Goal: Task Accomplishment & Management: Manage account settings

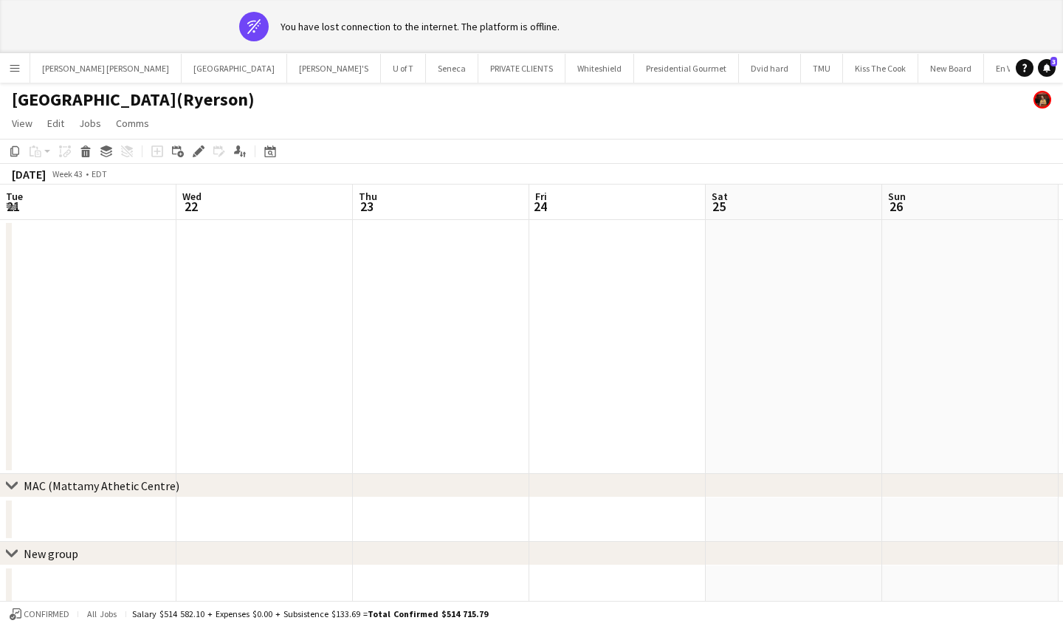
scroll to position [0, 444]
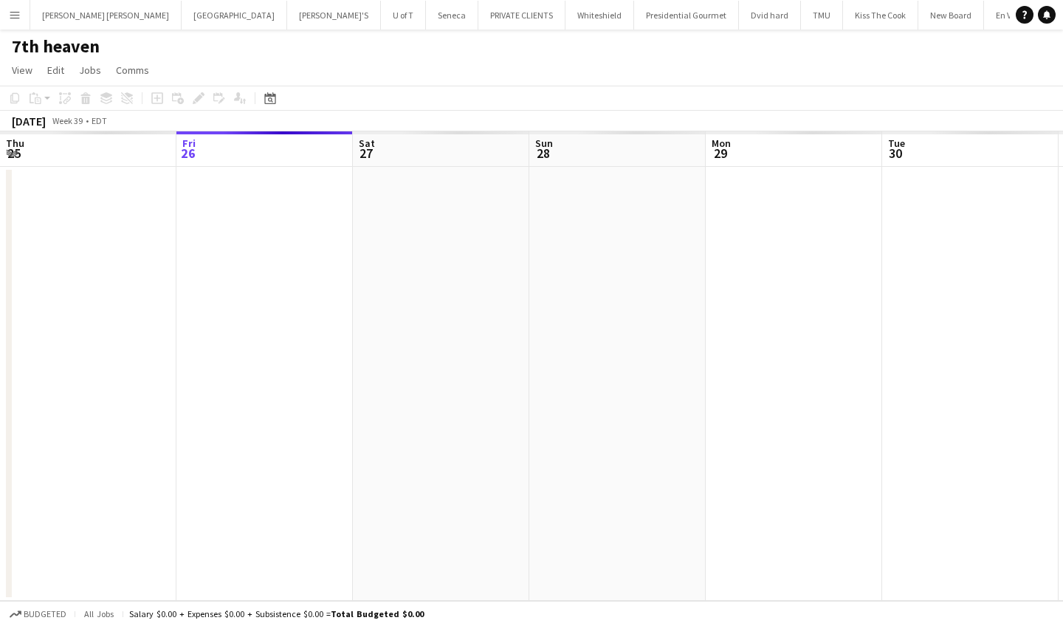
scroll to position [0, 371]
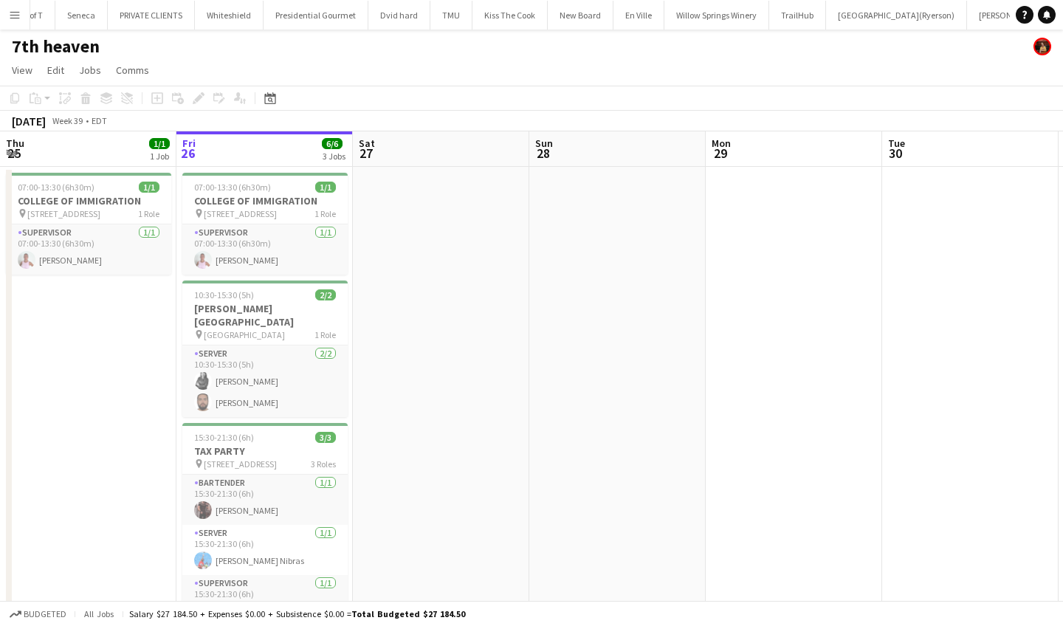
click at [15, 13] on app-icon "Menu" at bounding box center [15, 15] width 12 height 12
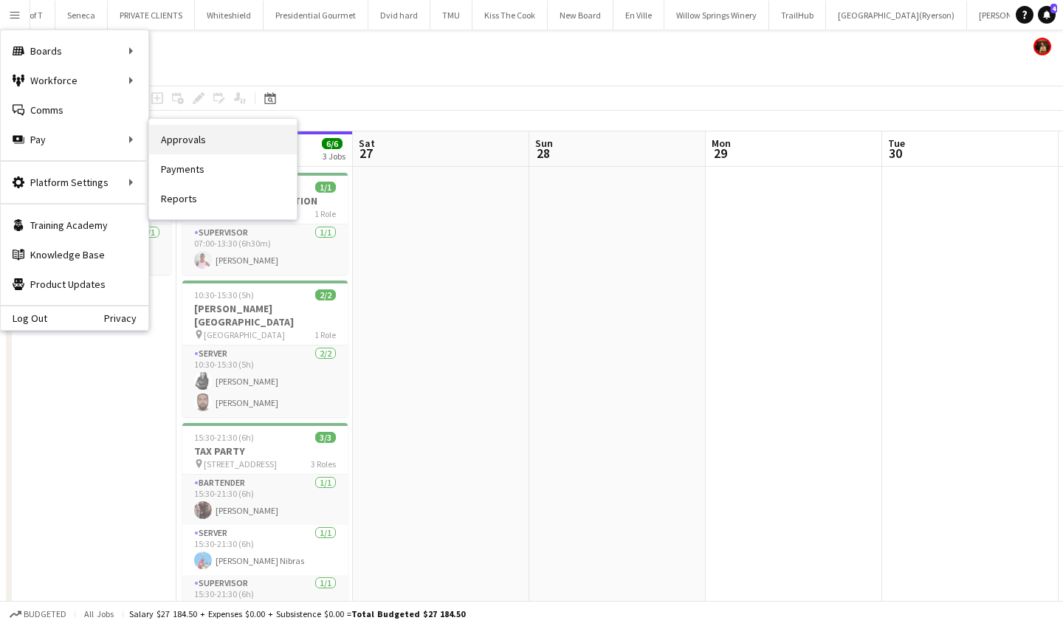
click at [209, 140] on link "Approvals" at bounding box center [223, 140] width 148 height 30
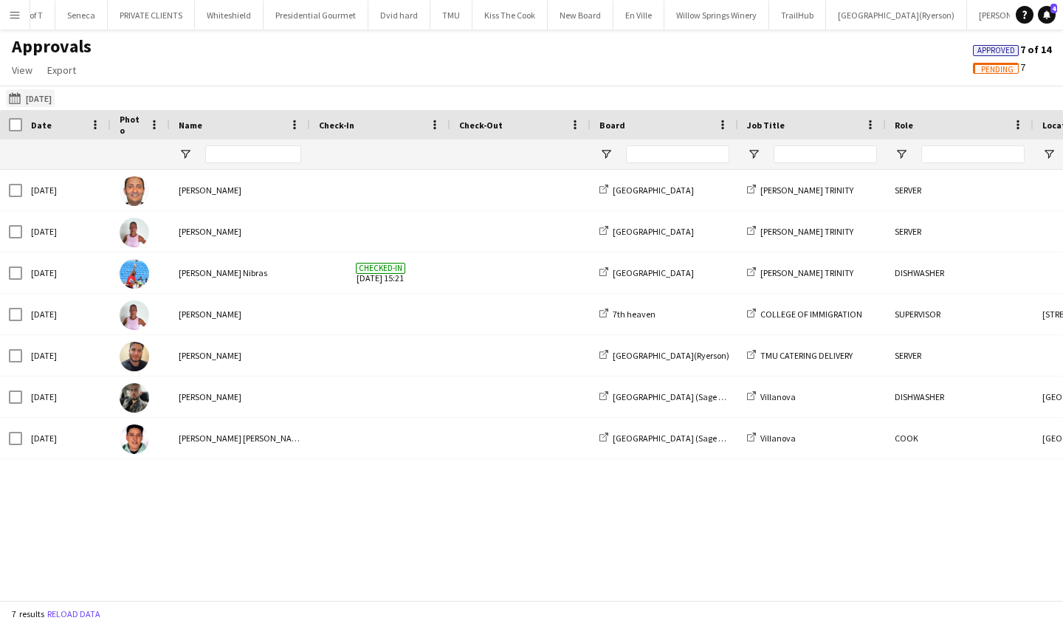
click at [13, 99] on app-icon "[DATE]" at bounding box center [17, 98] width 17 height 12
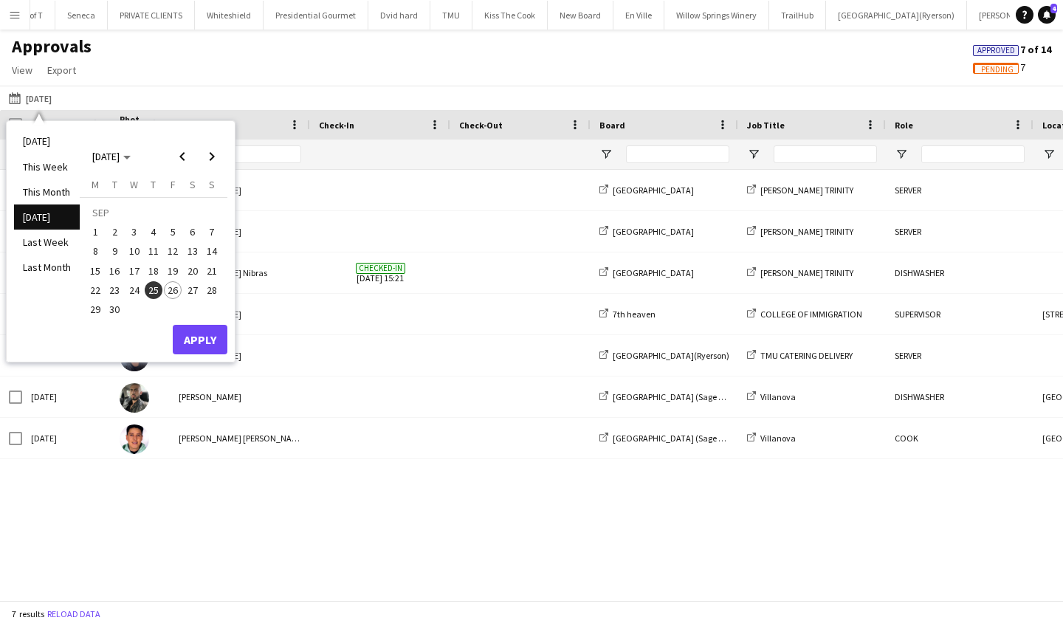
click at [174, 284] on span "26" at bounding box center [173, 290] width 18 height 18
click at [203, 334] on button "Apply" at bounding box center [200, 340] width 55 height 30
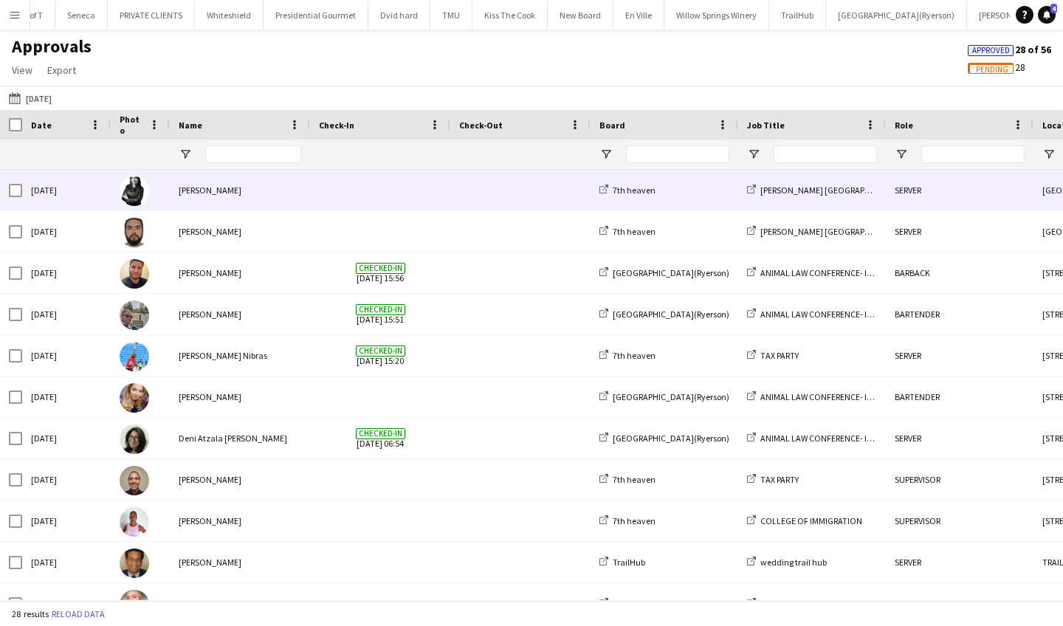
click at [429, 190] on span at bounding box center [380, 190] width 123 height 41
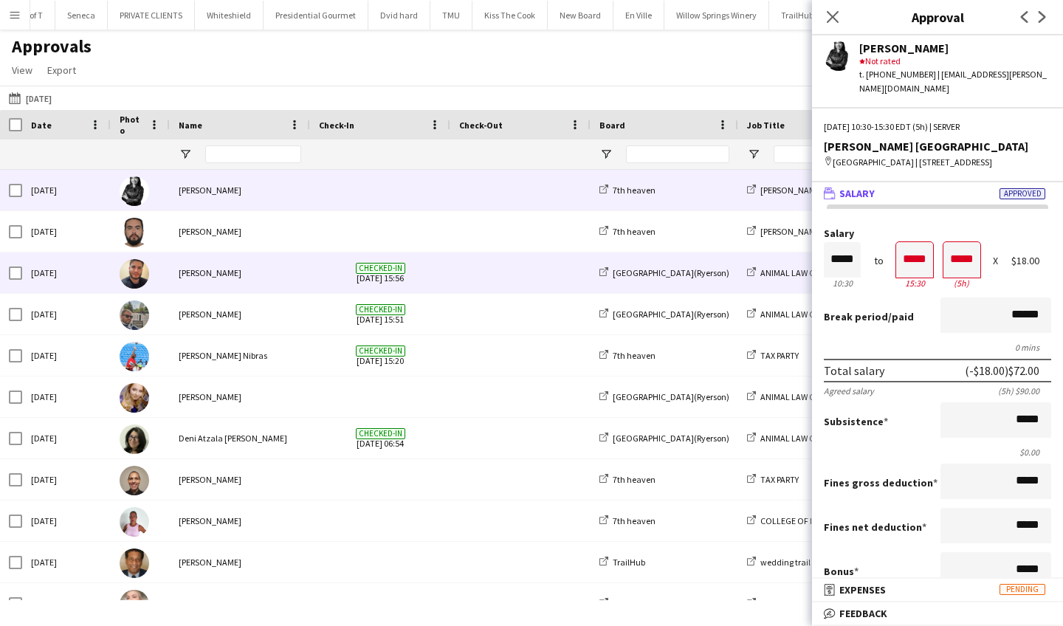
click at [470, 255] on span at bounding box center [520, 272] width 123 height 41
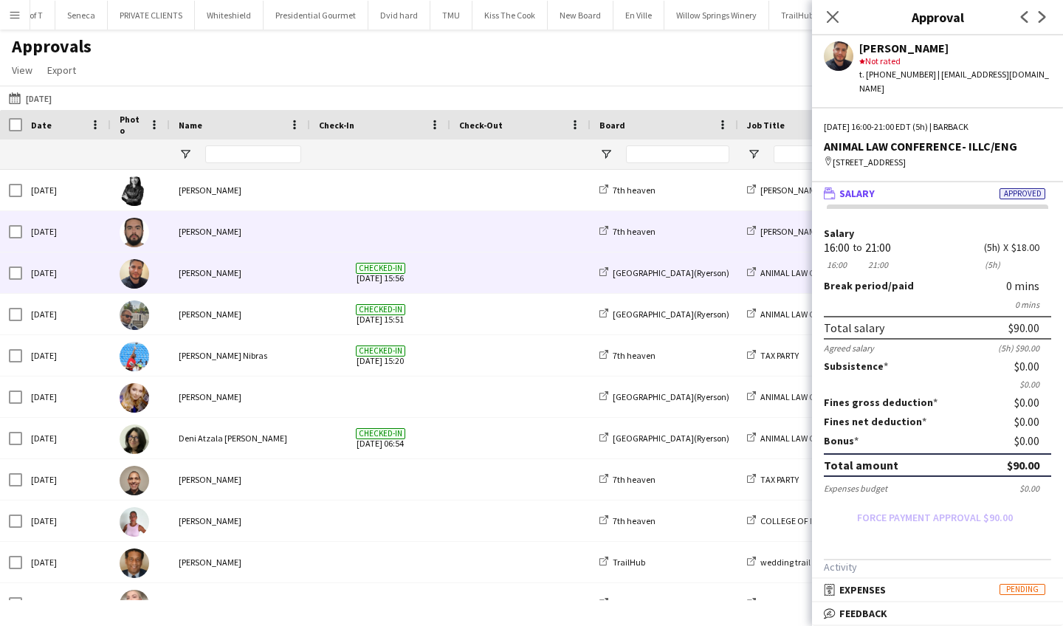
click at [470, 232] on span at bounding box center [520, 231] width 123 height 41
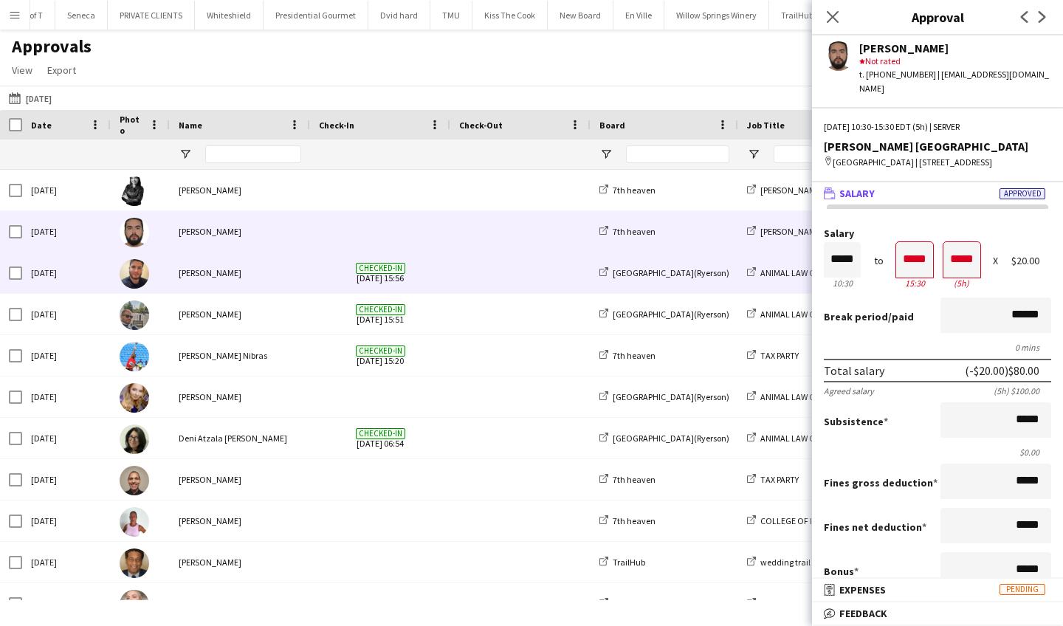
click at [461, 285] on span at bounding box center [520, 272] width 123 height 41
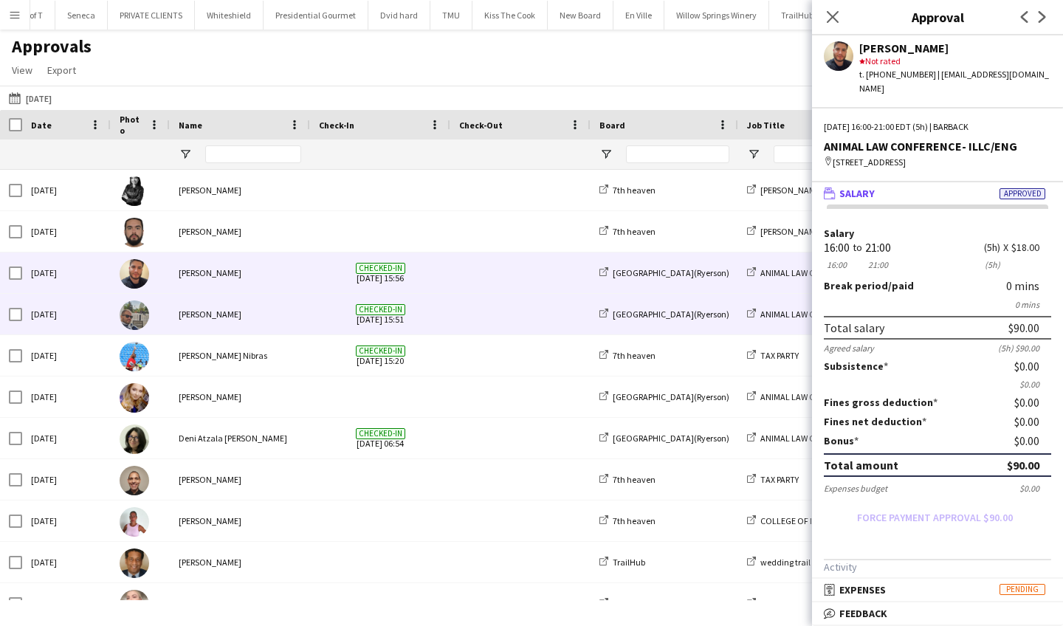
click at [317, 328] on div "Checked-in [DATE] 15:51" at bounding box center [380, 314] width 140 height 41
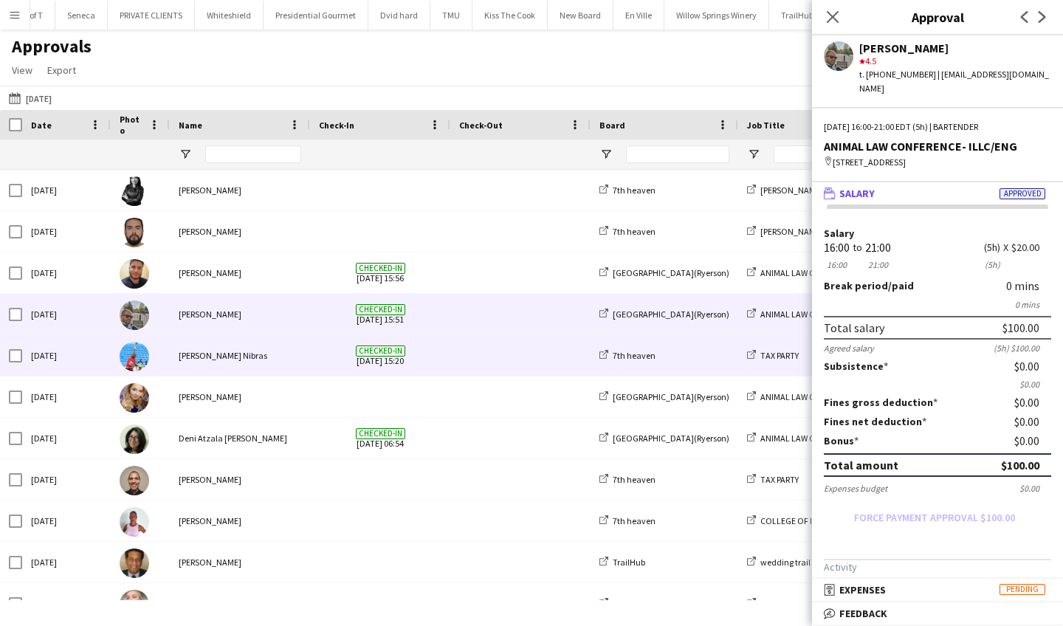
click at [274, 357] on div "[PERSON_NAME] Nibras" at bounding box center [240, 355] width 140 height 41
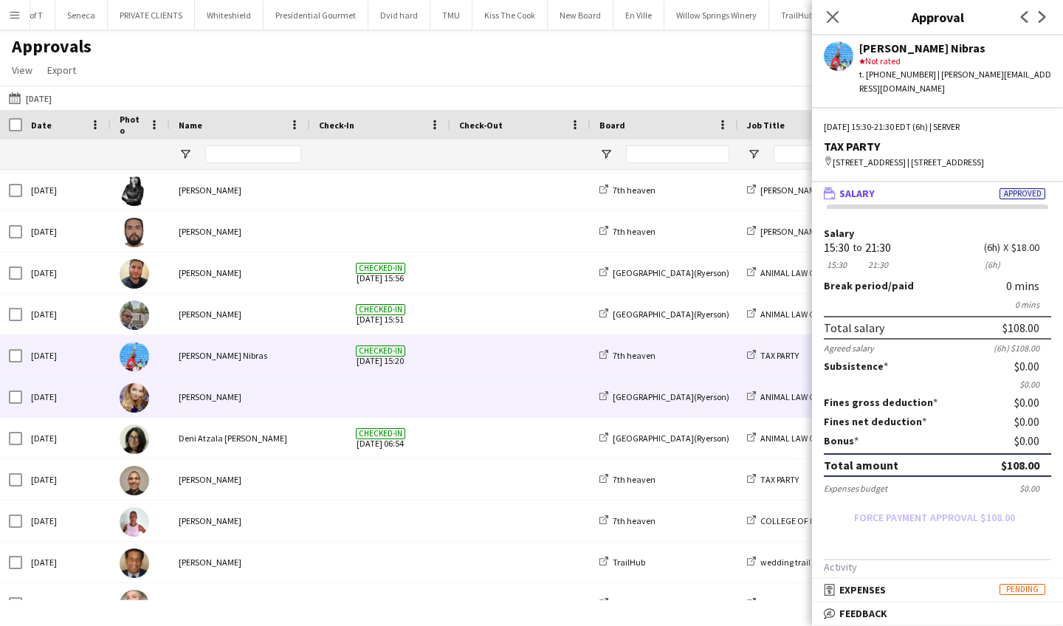
click at [266, 397] on div "[PERSON_NAME]" at bounding box center [240, 396] width 140 height 41
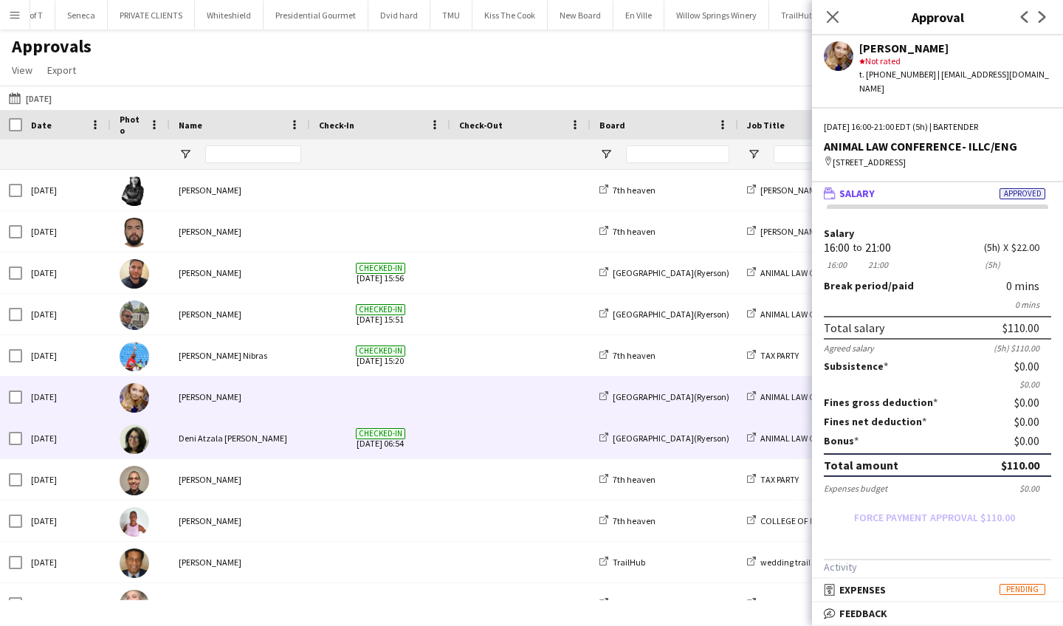
click at [250, 444] on div "Deni Atzala [PERSON_NAME]" at bounding box center [240, 438] width 140 height 41
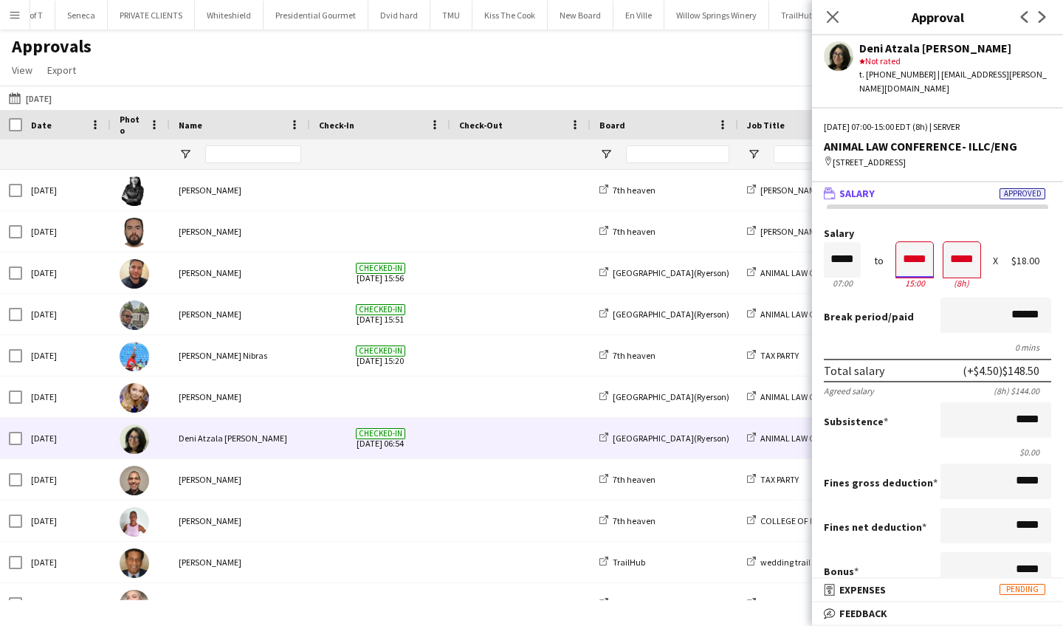
click at [929, 255] on input "*****" at bounding box center [914, 259] width 37 height 35
type input "*****"
click at [923, 286] on div at bounding box center [924, 286] width 18 height 15
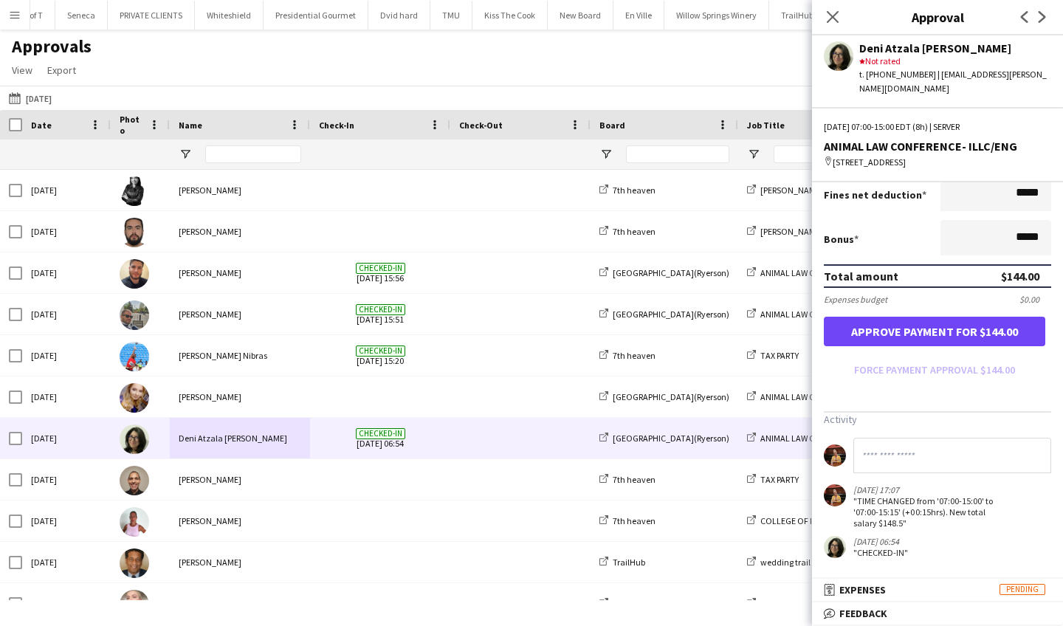
scroll to position [339, 0]
click at [929, 334] on button "Approve payment for $144.00" at bounding box center [934, 332] width 221 height 30
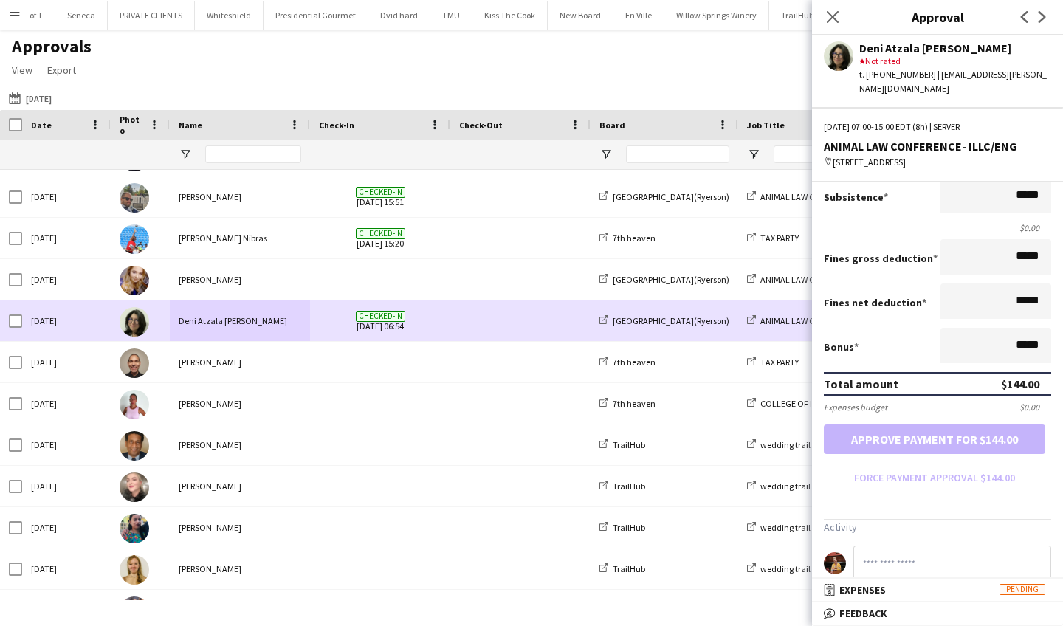
scroll to position [123, 0]
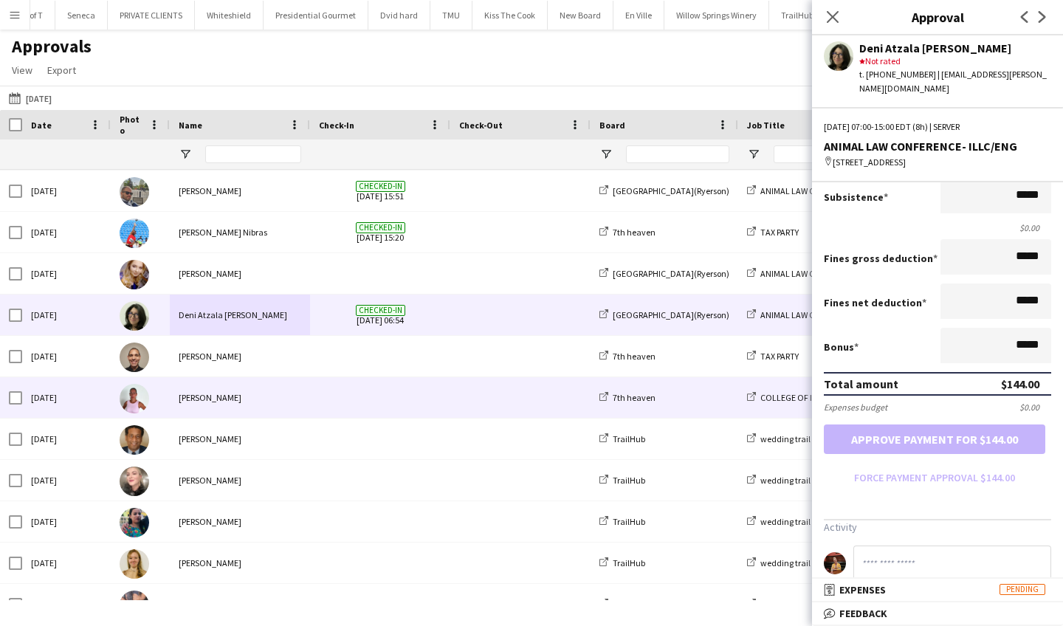
click at [272, 399] on div "[PERSON_NAME]" at bounding box center [240, 397] width 140 height 41
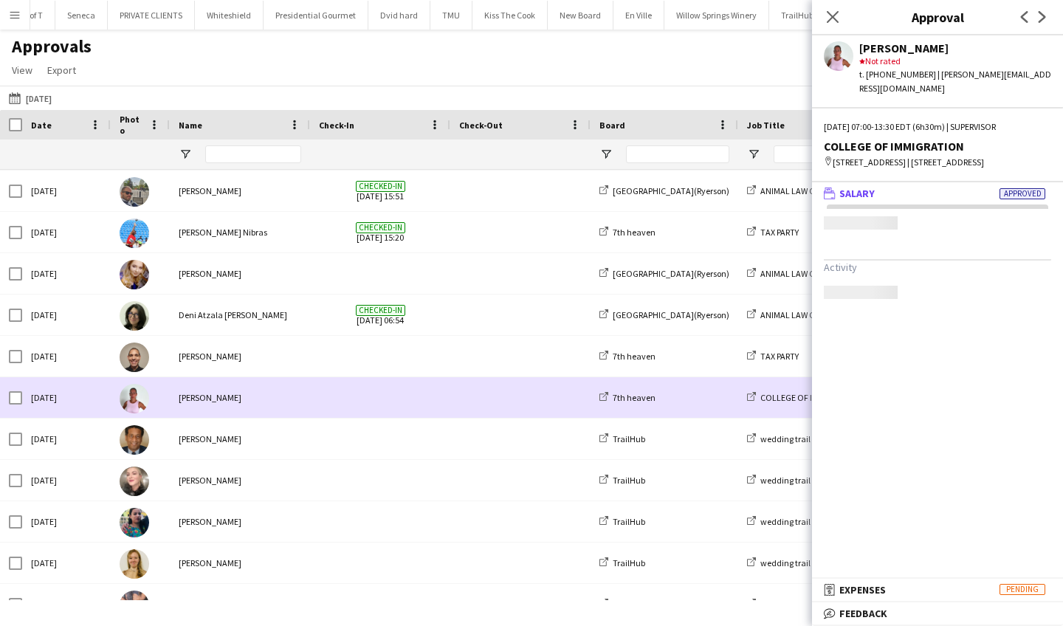
scroll to position [0, 0]
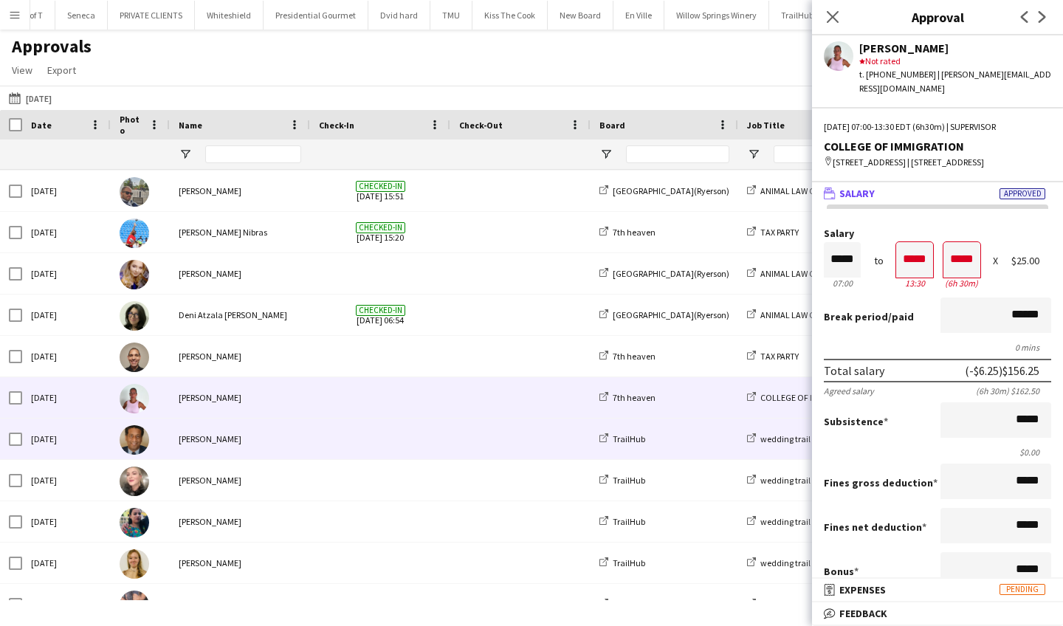
click at [259, 437] on div "[PERSON_NAME]" at bounding box center [240, 439] width 140 height 41
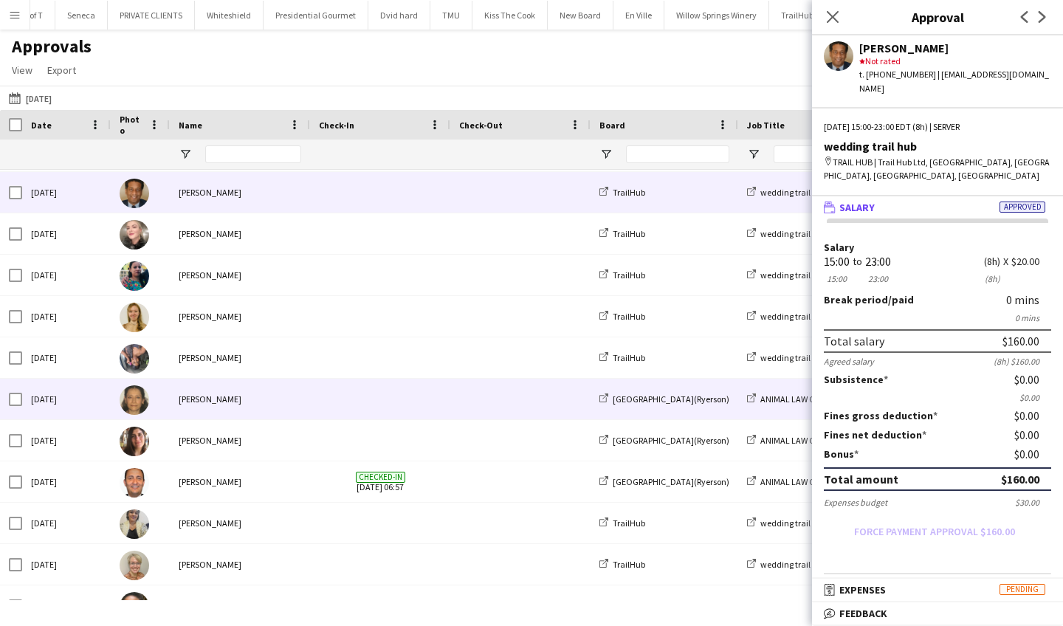
scroll to position [387, 0]
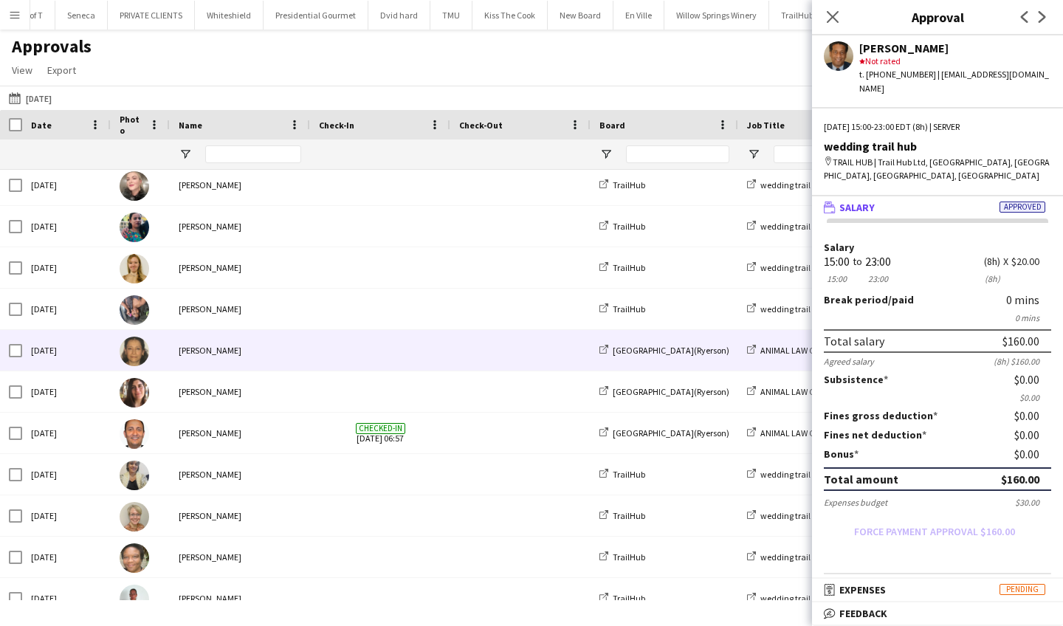
click at [283, 354] on div "[PERSON_NAME]" at bounding box center [240, 350] width 140 height 41
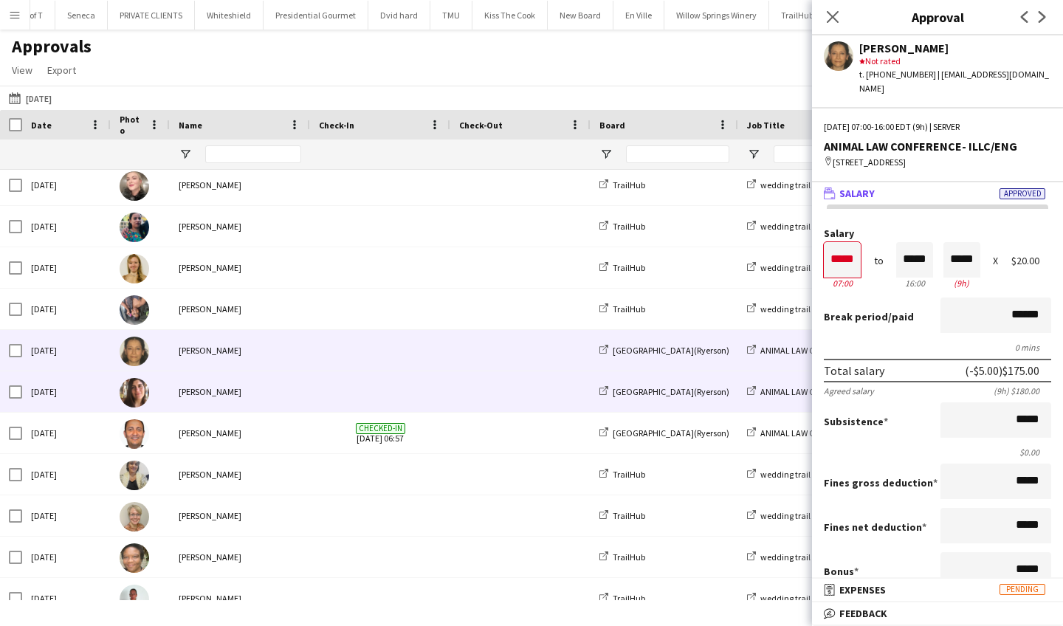
click at [279, 398] on div "[PERSON_NAME]" at bounding box center [240, 391] width 140 height 41
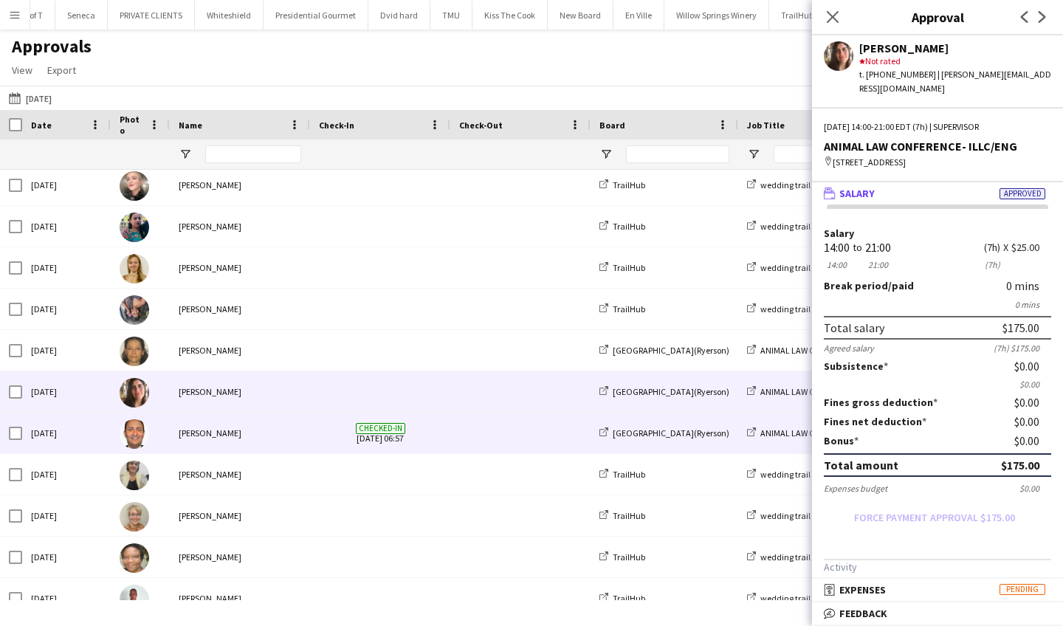
click at [275, 450] on div "[PERSON_NAME]" at bounding box center [240, 433] width 140 height 41
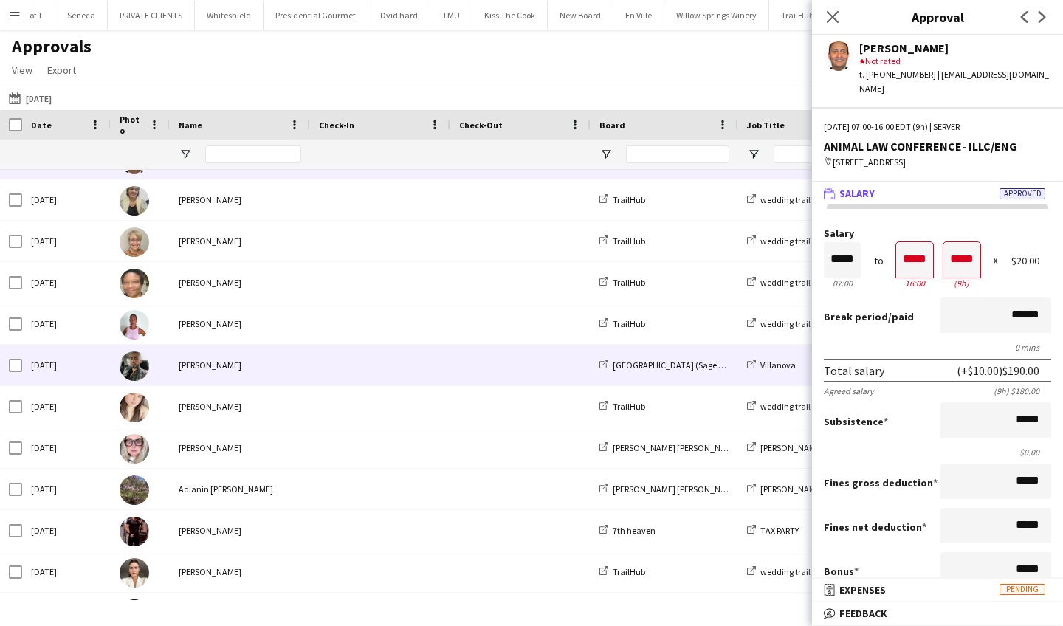
click at [273, 367] on div "[PERSON_NAME]" at bounding box center [240, 365] width 140 height 41
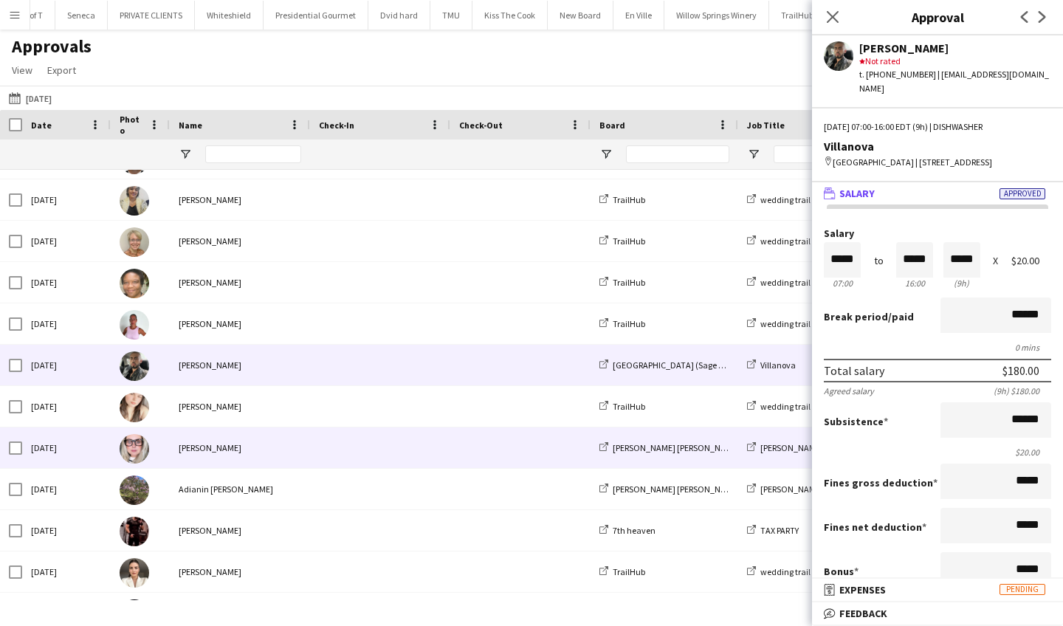
click at [292, 453] on div "[PERSON_NAME]" at bounding box center [240, 447] width 140 height 41
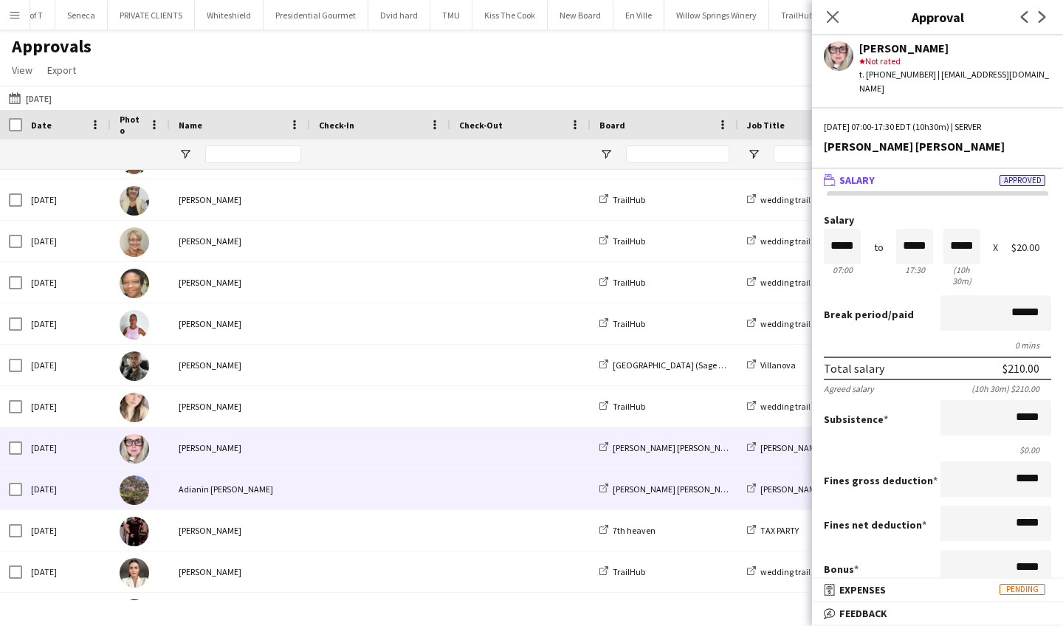
click at [289, 490] on div "Adianin [PERSON_NAME]" at bounding box center [240, 489] width 140 height 41
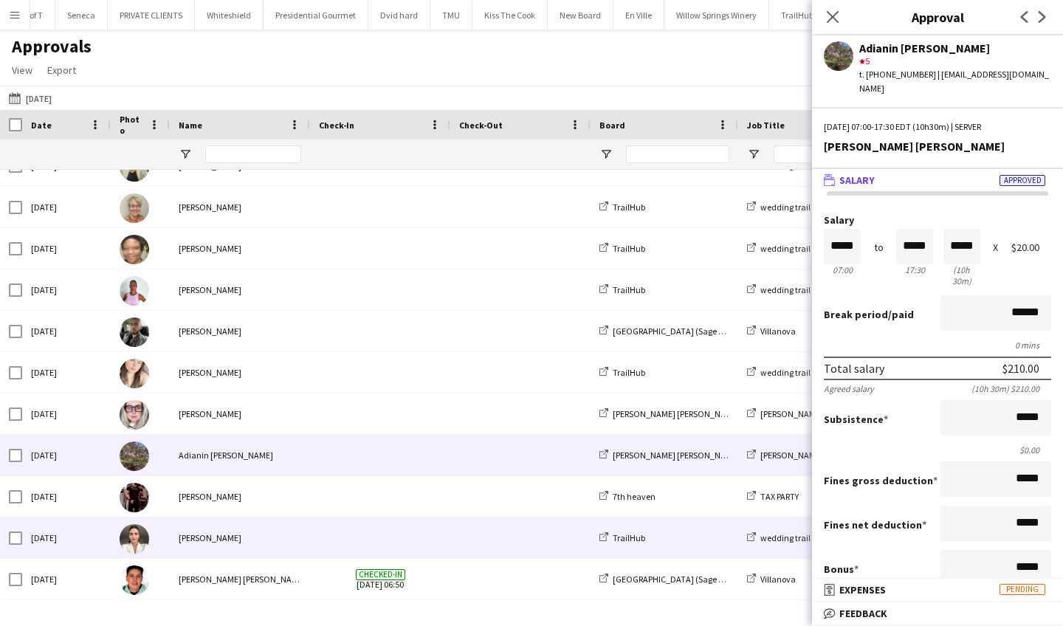
click at [273, 533] on div "[PERSON_NAME]" at bounding box center [240, 537] width 140 height 41
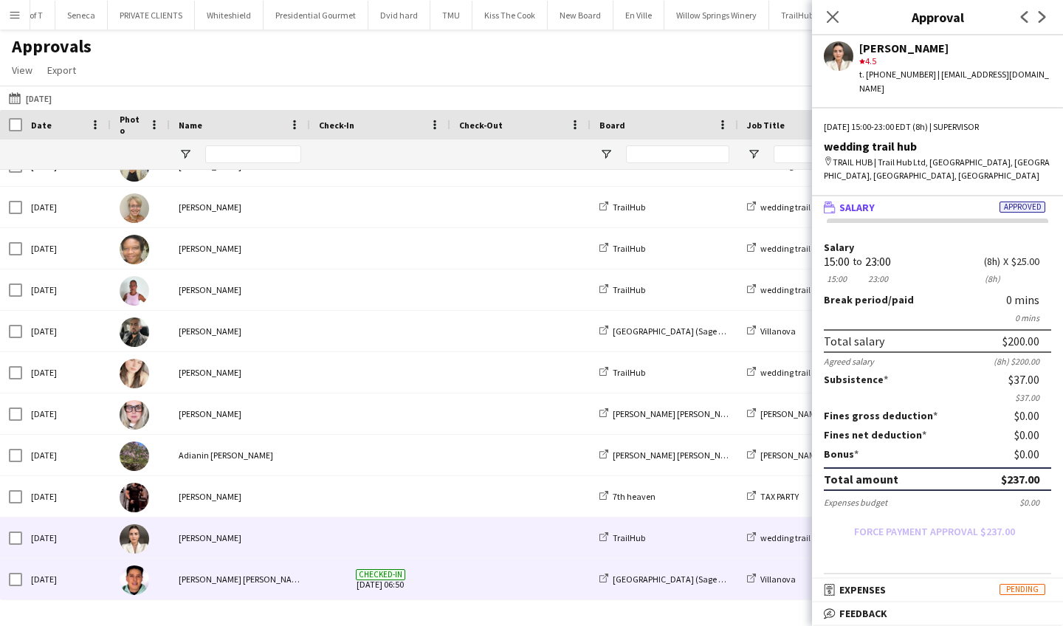
click at [261, 578] on div "[PERSON_NAME] [PERSON_NAME]" at bounding box center [240, 579] width 140 height 41
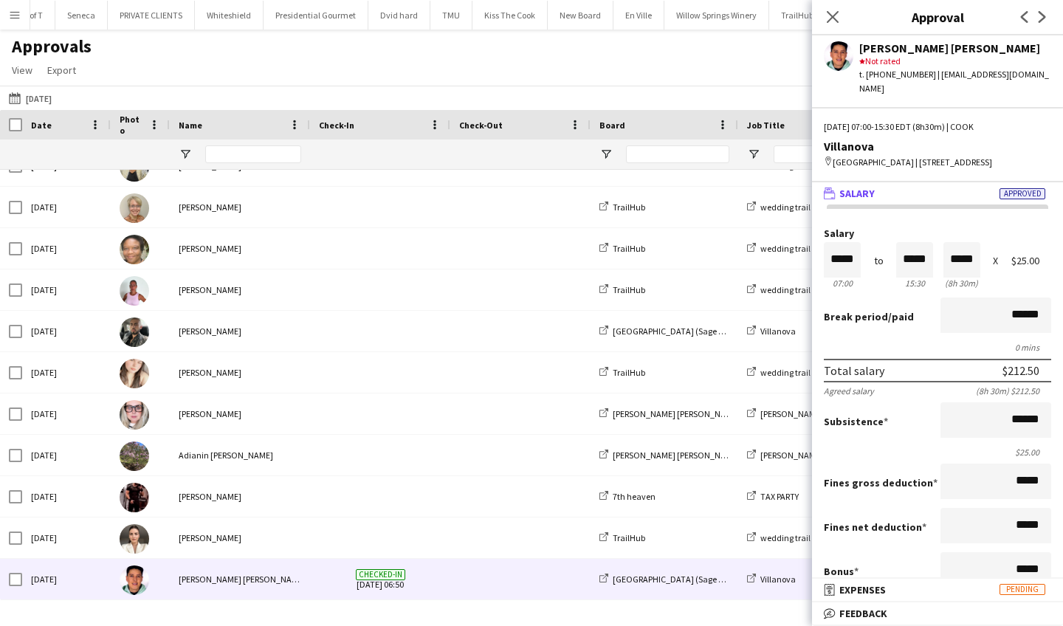
click at [17, 14] on app-icon "Menu" at bounding box center [15, 15] width 12 height 12
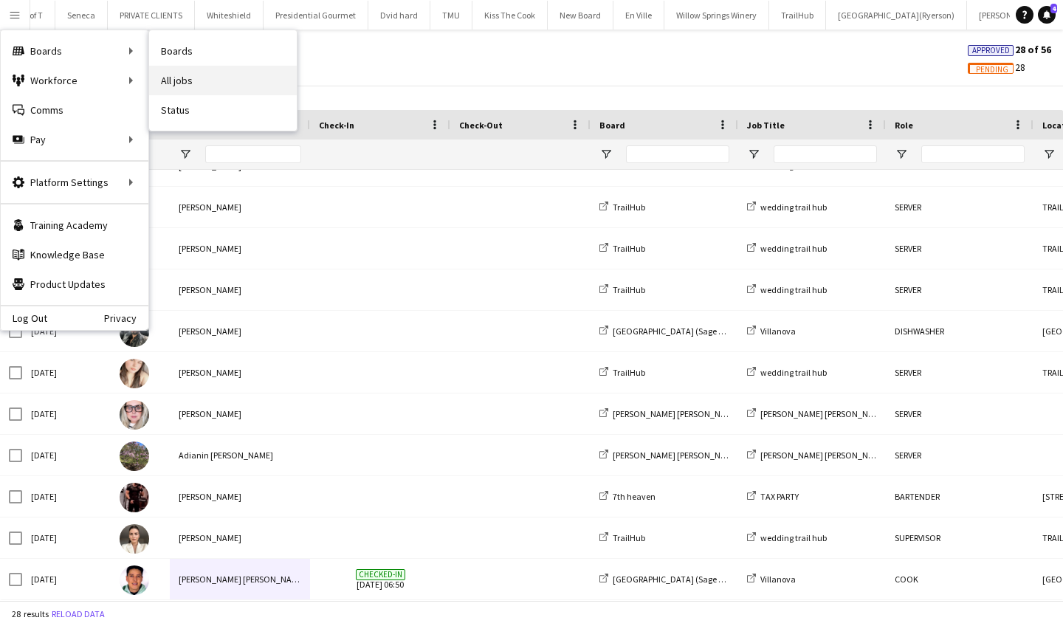
click at [196, 81] on link "All jobs" at bounding box center [223, 81] width 148 height 30
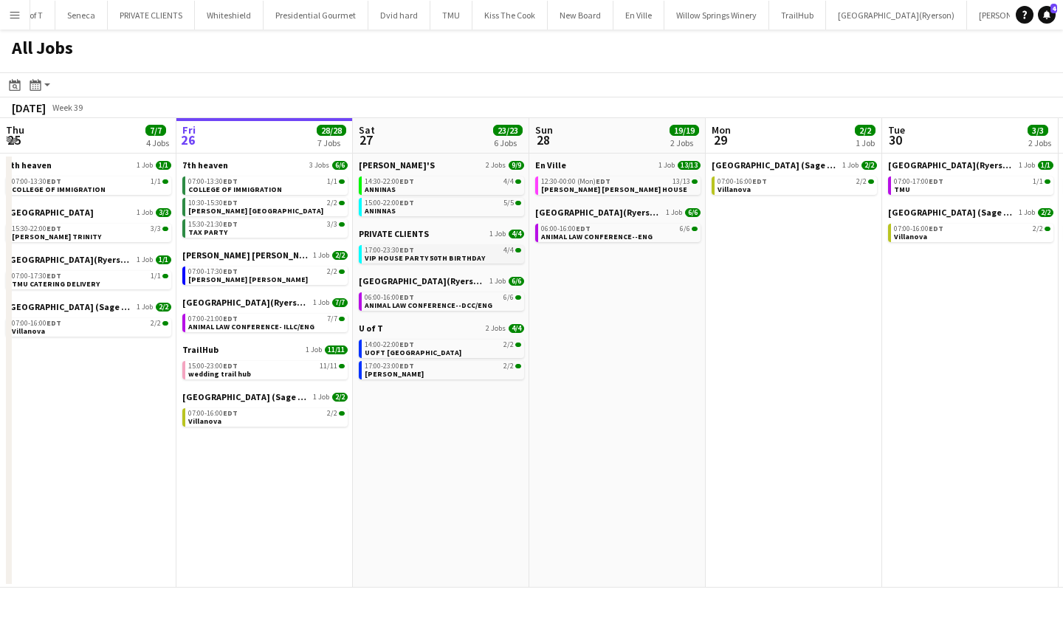
click at [402, 257] on span "VIP HOUSE PARTY 50TH BIRTHDAY" at bounding box center [425, 258] width 120 height 10
click at [440, 297] on div "06:00-16:00 EDT 6/6" at bounding box center [443, 297] width 157 height 7
click at [445, 351] on link "14:00-22:00 EDT 2/2 UOFT [GEOGRAPHIC_DATA]" at bounding box center [443, 348] width 157 height 17
click at [601, 190] on span "[PERSON_NAME] [PERSON_NAME] HOUSE" at bounding box center [614, 190] width 146 height 10
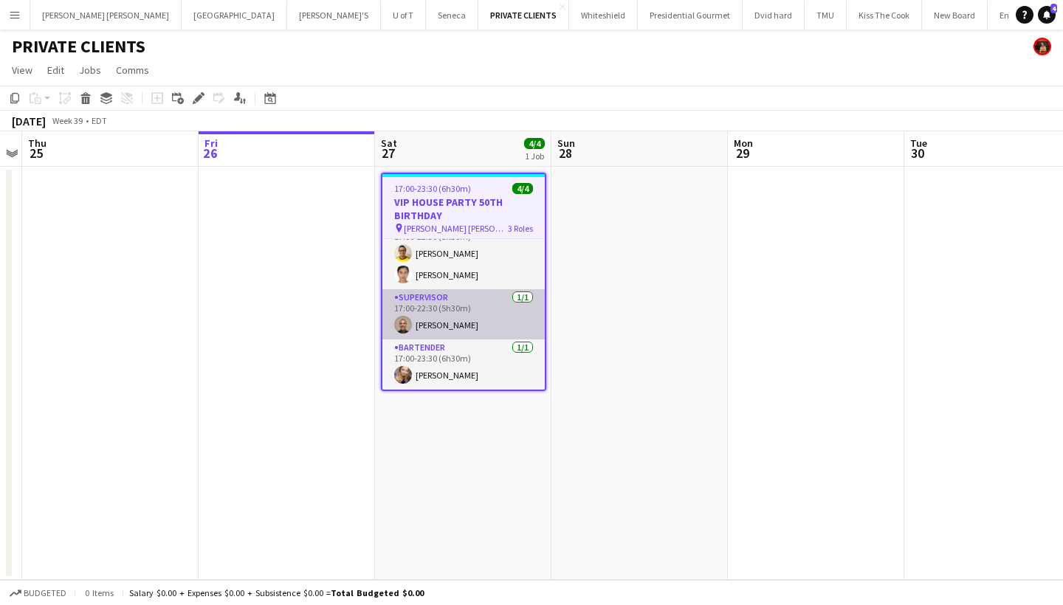
scroll to position [21, 0]
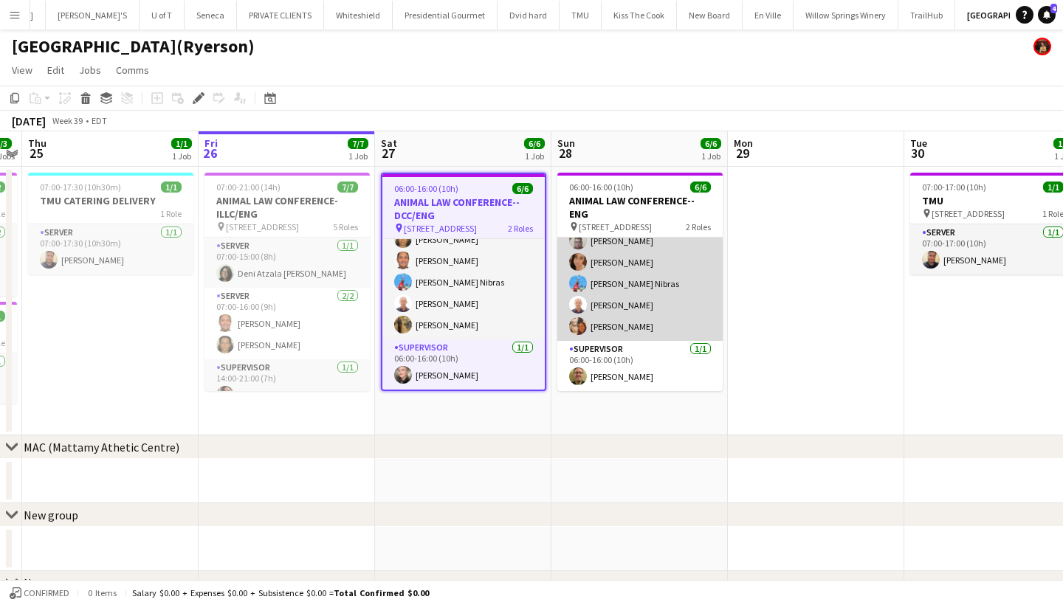
scroll to position [32, 0]
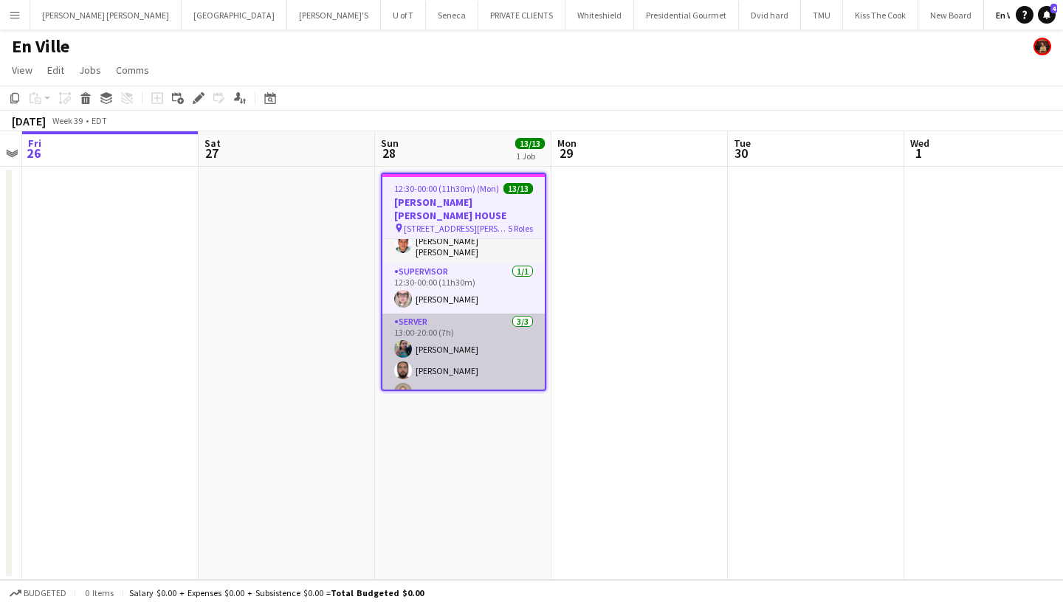
scroll to position [258, 0]
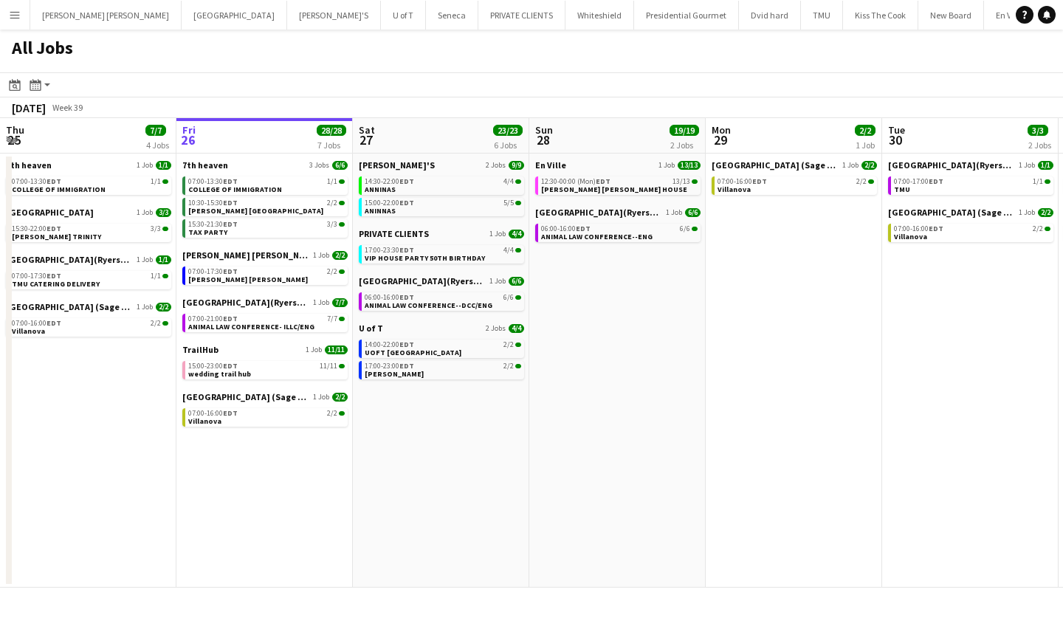
click at [7, 13] on button "Menu" at bounding box center [15, 15] width 30 height 30
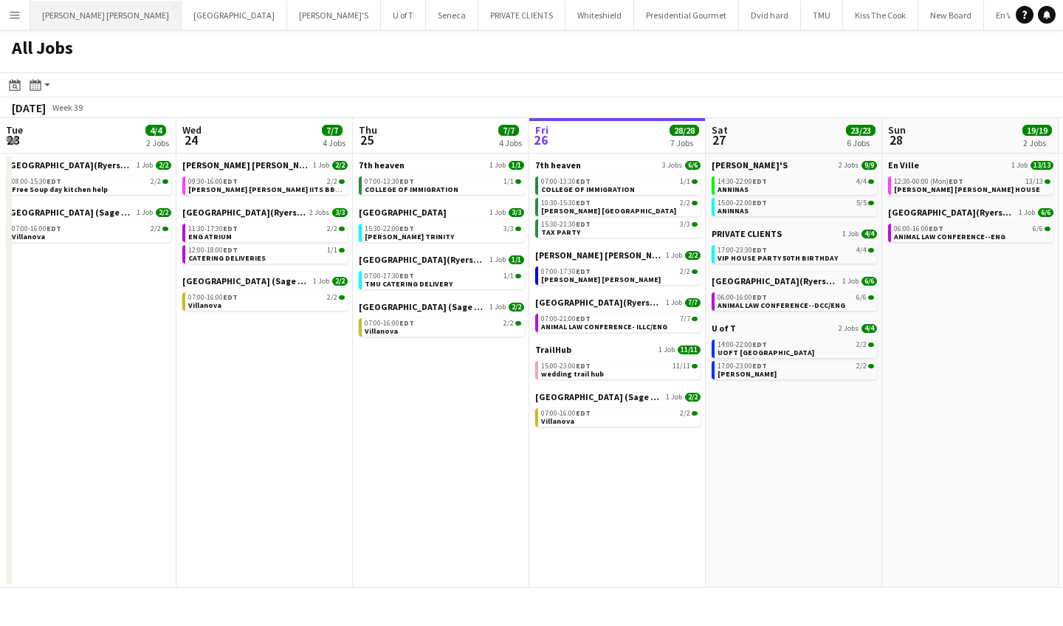
scroll to position [0, 353]
